Goal: Entertainment & Leisure: Consume media (video, audio)

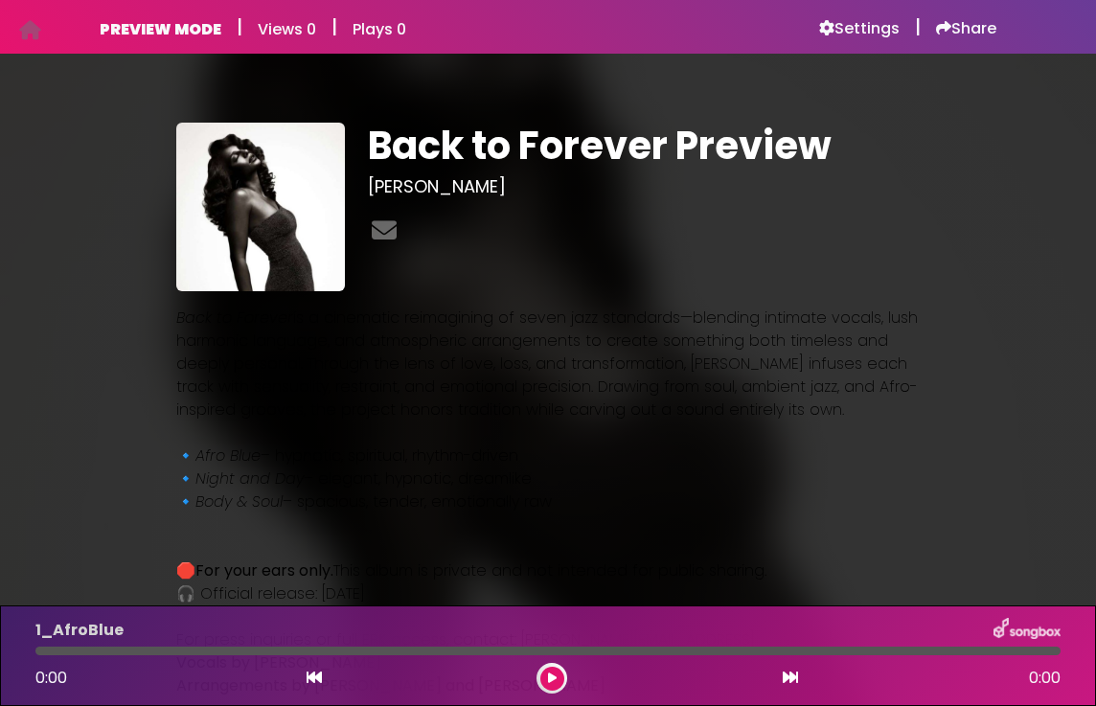
click at [513, 374] on span "is a cinematic reimagining of seven jazz standards—blending intimate vocals, lu…" at bounding box center [547, 364] width 742 height 114
click at [873, 25] on h6 "Settings" at bounding box center [859, 28] width 80 height 19
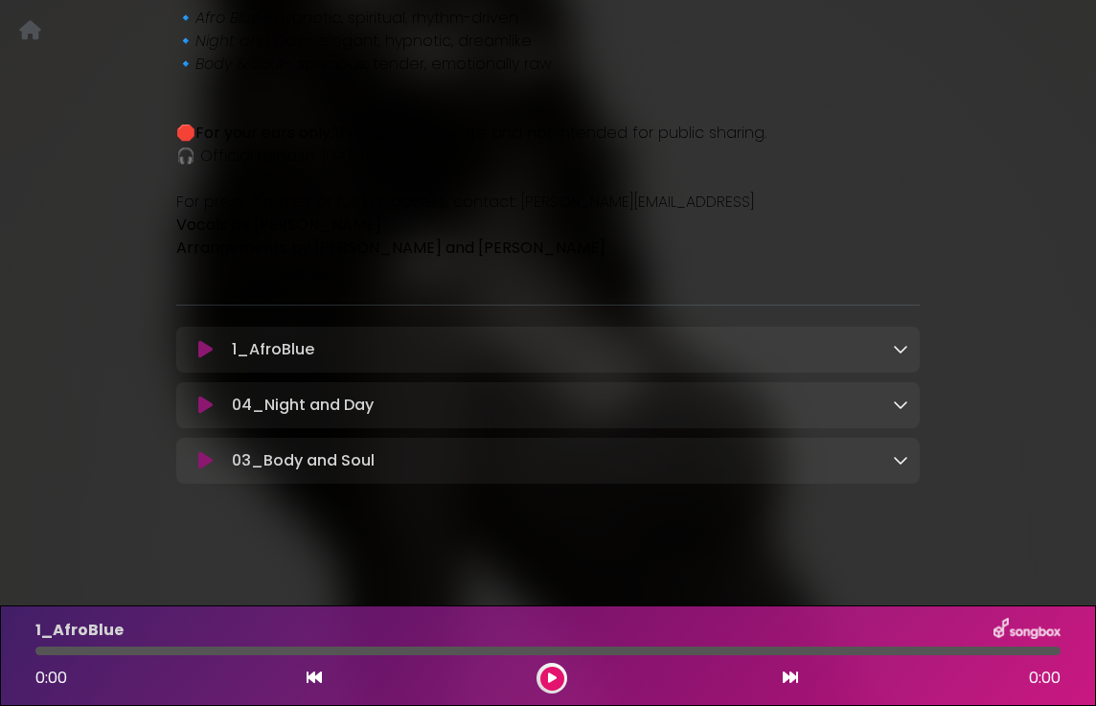
click at [558, 684] on button at bounding box center [552, 679] width 24 height 24
click at [902, 346] on icon at bounding box center [900, 348] width 15 height 15
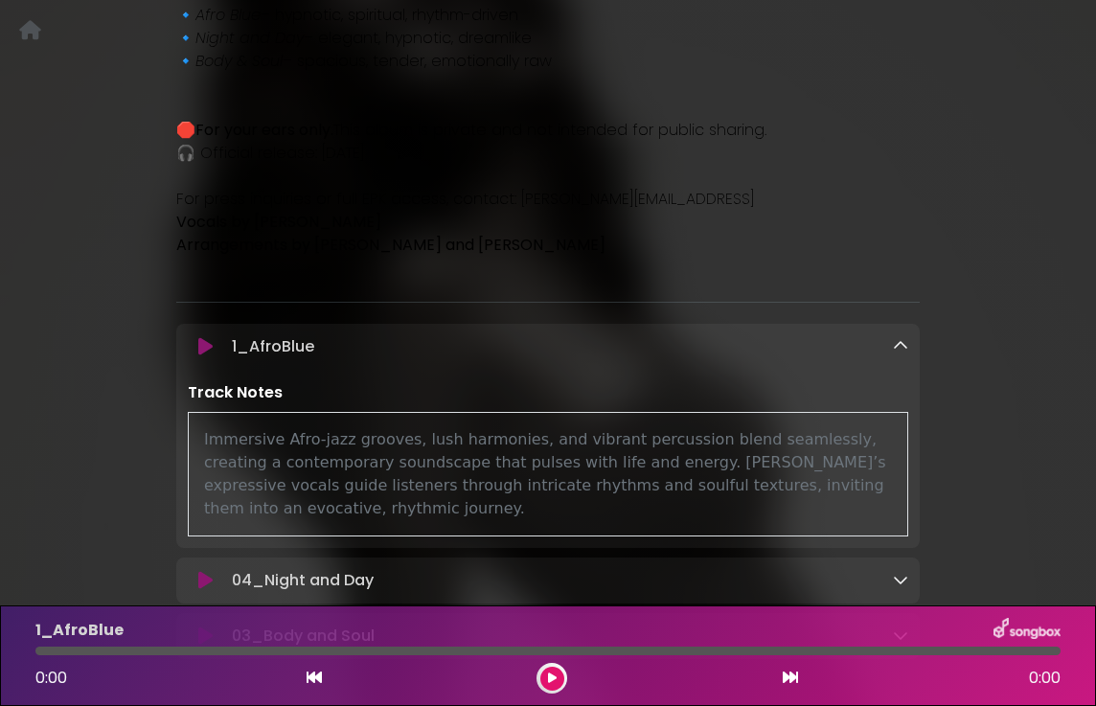
click at [902, 346] on icon at bounding box center [900, 345] width 15 height 15
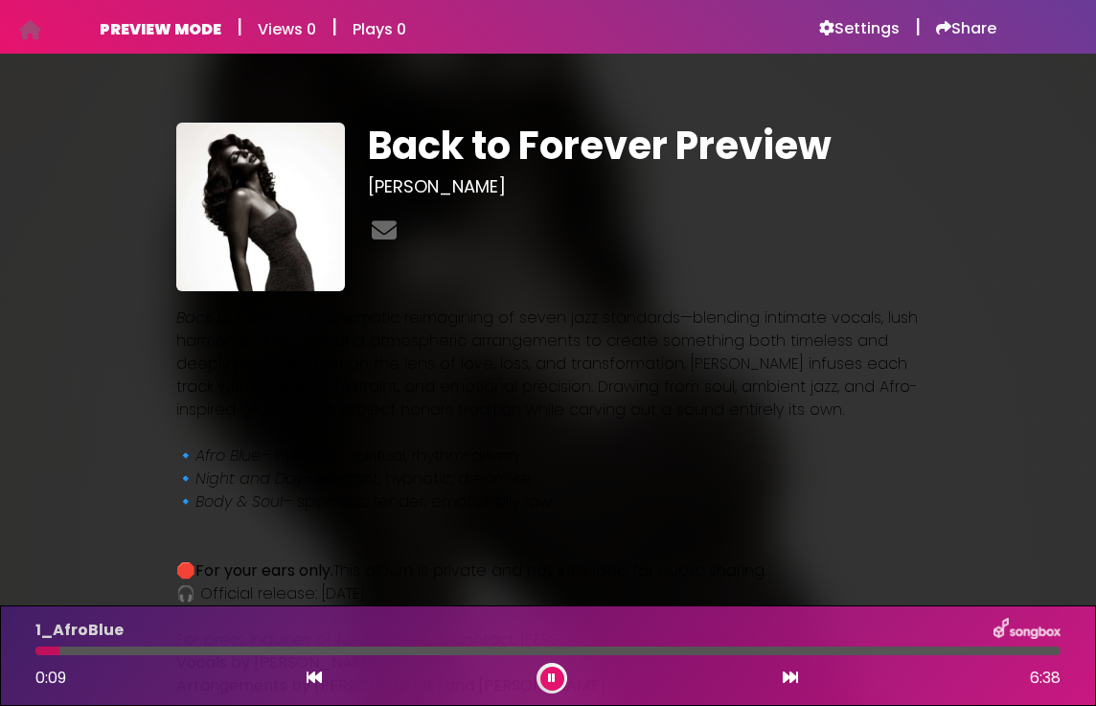
click at [560, 675] on button at bounding box center [552, 679] width 24 height 24
